Goal: Information Seeking & Learning: Learn about a topic

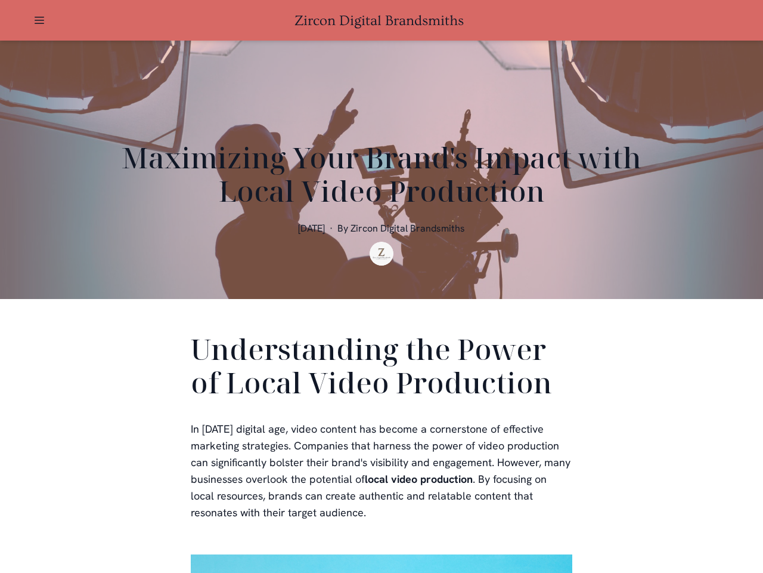
scroll to position [358, 0]
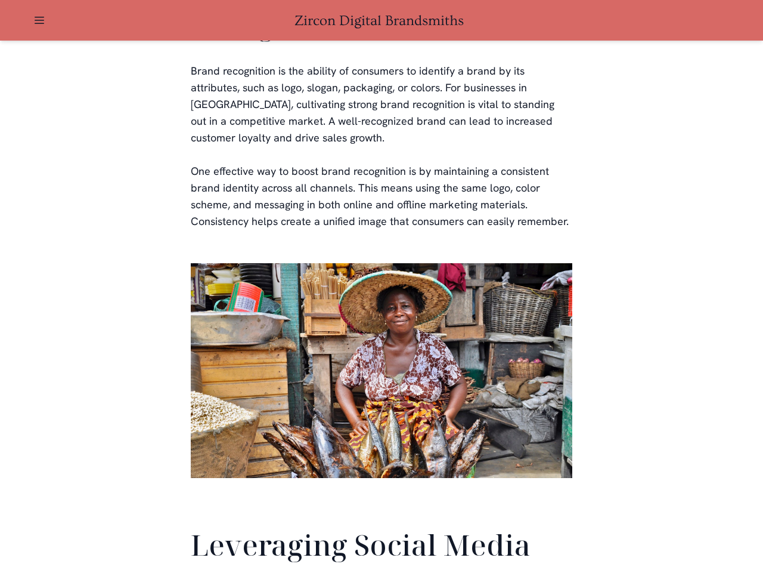
scroll to position [2808, 0]
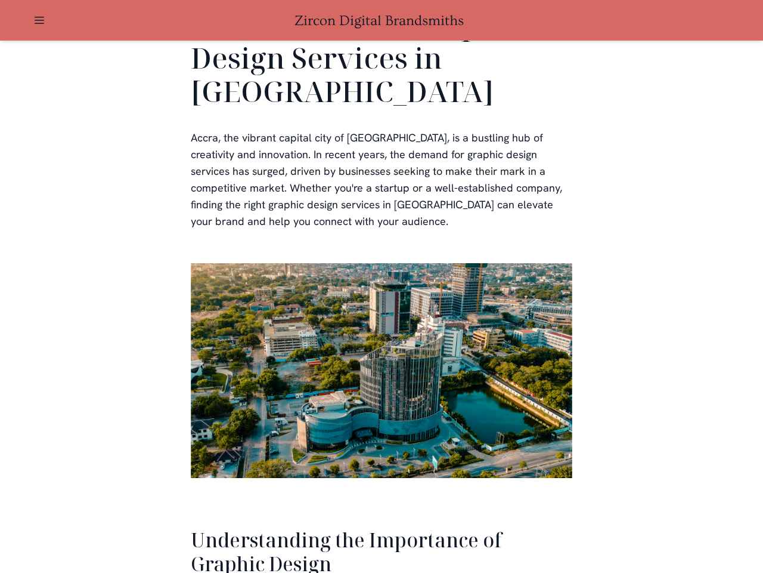
scroll to position [2450, 0]
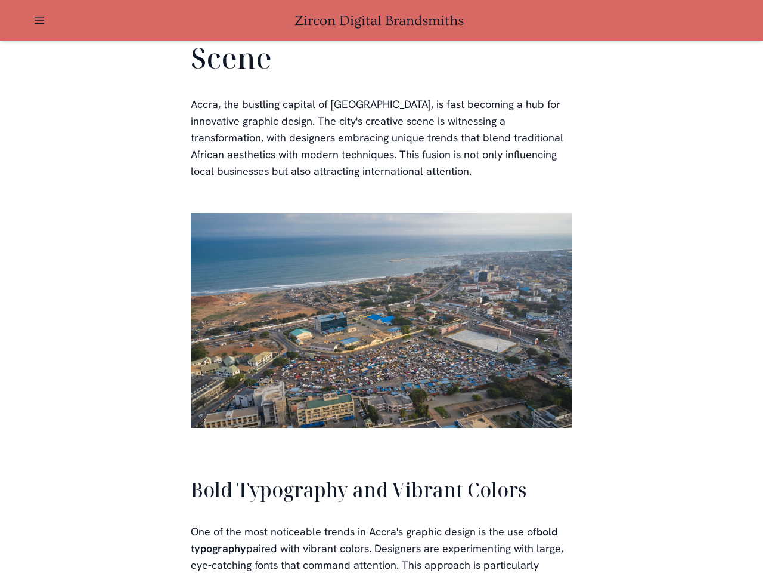
scroll to position [2700, 0]
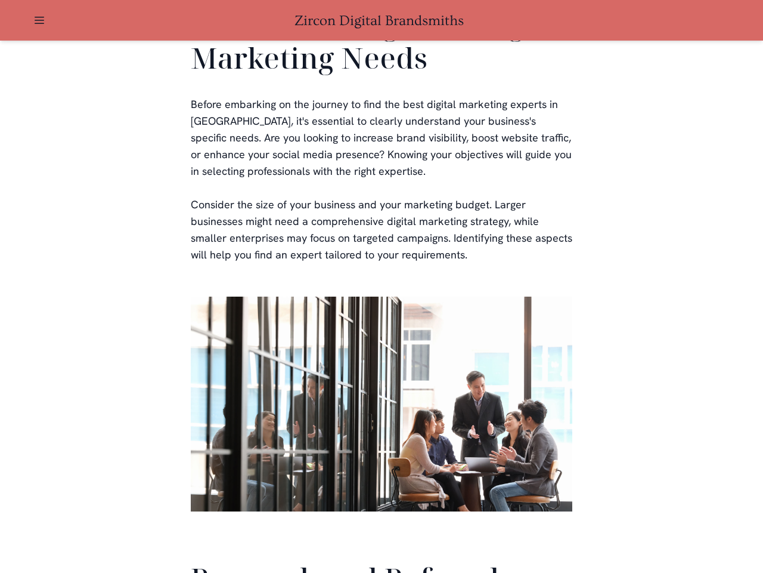
scroll to position [2839, 0]
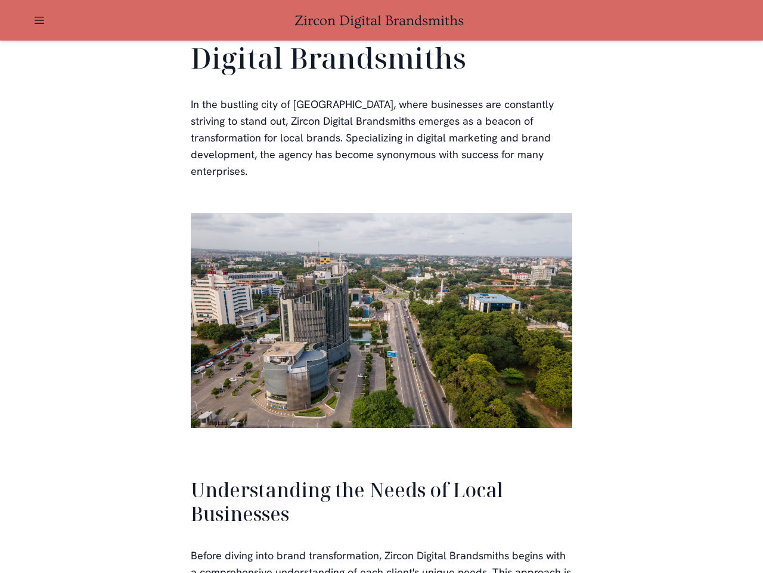
scroll to position [2543, 0]
